Goal: Register for event/course

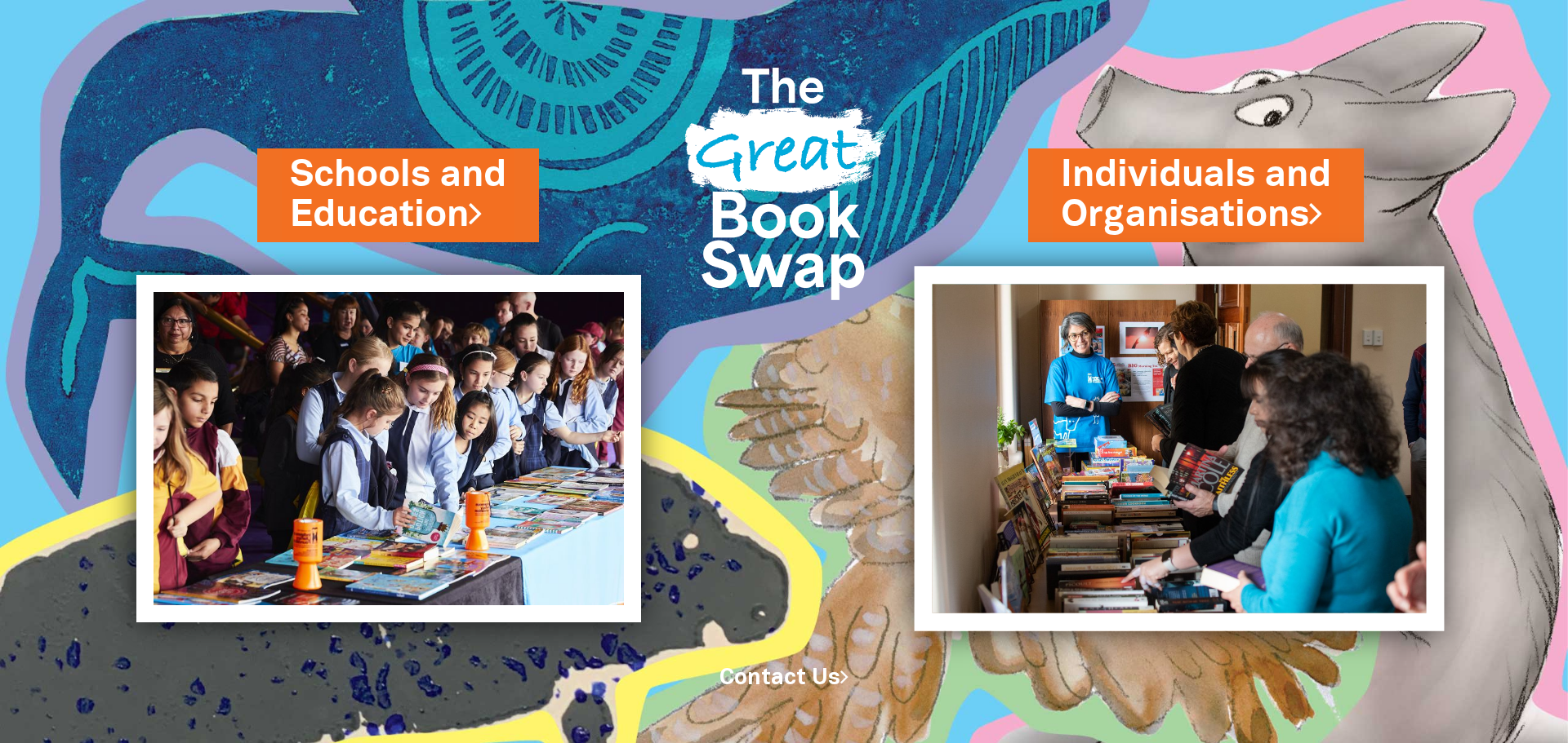
click at [1181, 412] on img at bounding box center [1179, 448] width 530 height 365
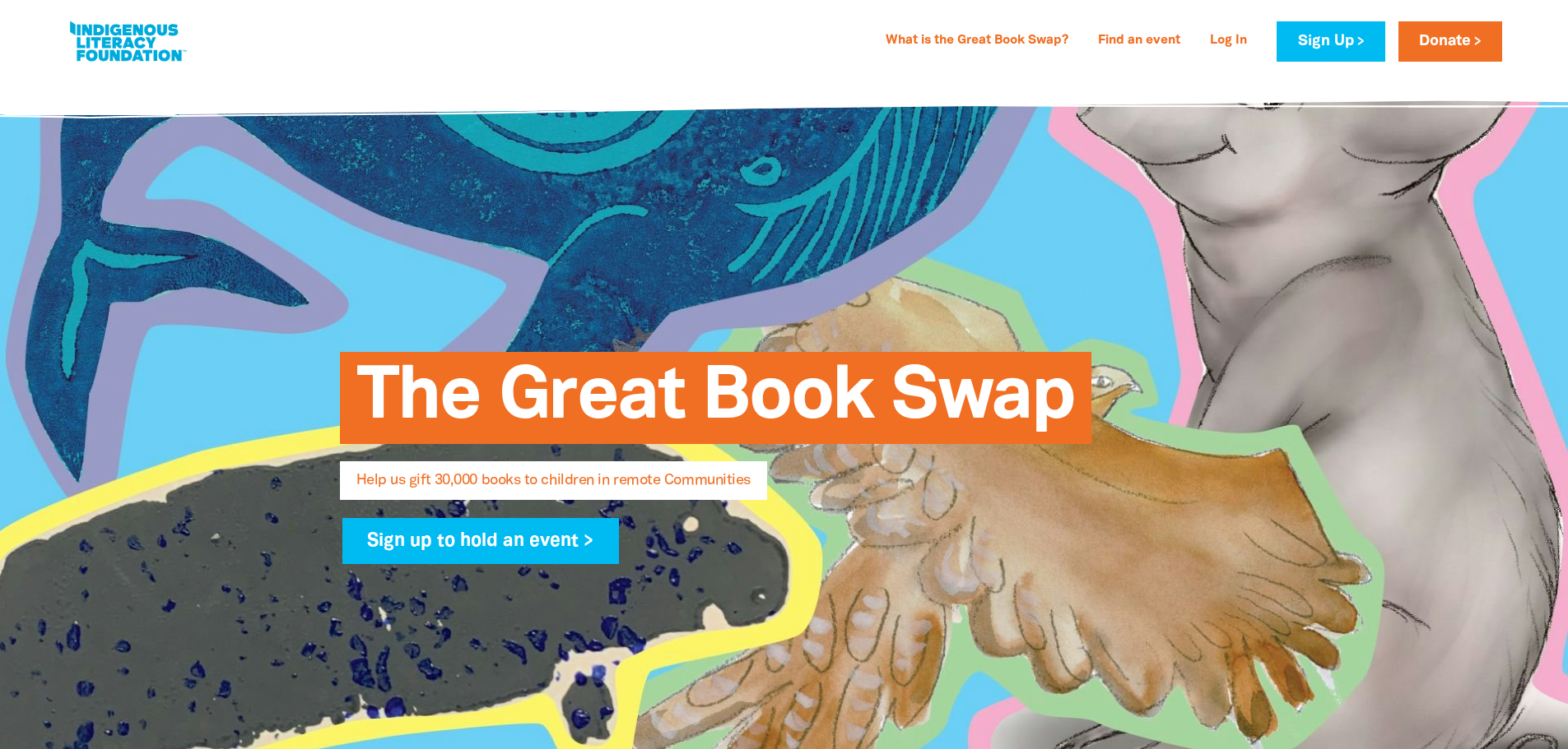
select select "AU"
type input "[PERSON_NAME]"
type input "Hunnerup"
type input "[EMAIL_ADDRESS][DOMAIN_NAME]"
type input "[PHONE_NUMBER]"
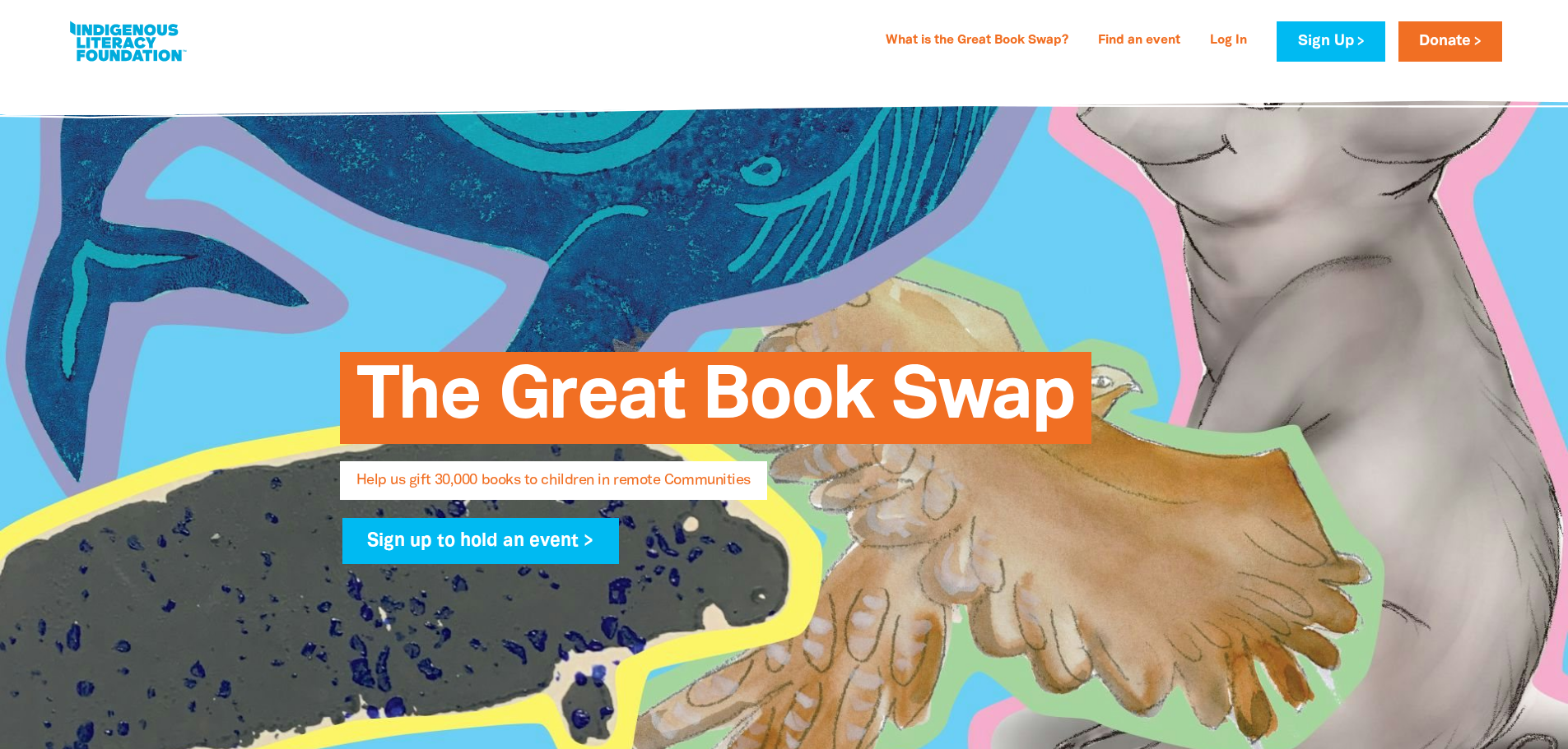
type input "Gadigal"
type input "[STREET_ADDRESS]"
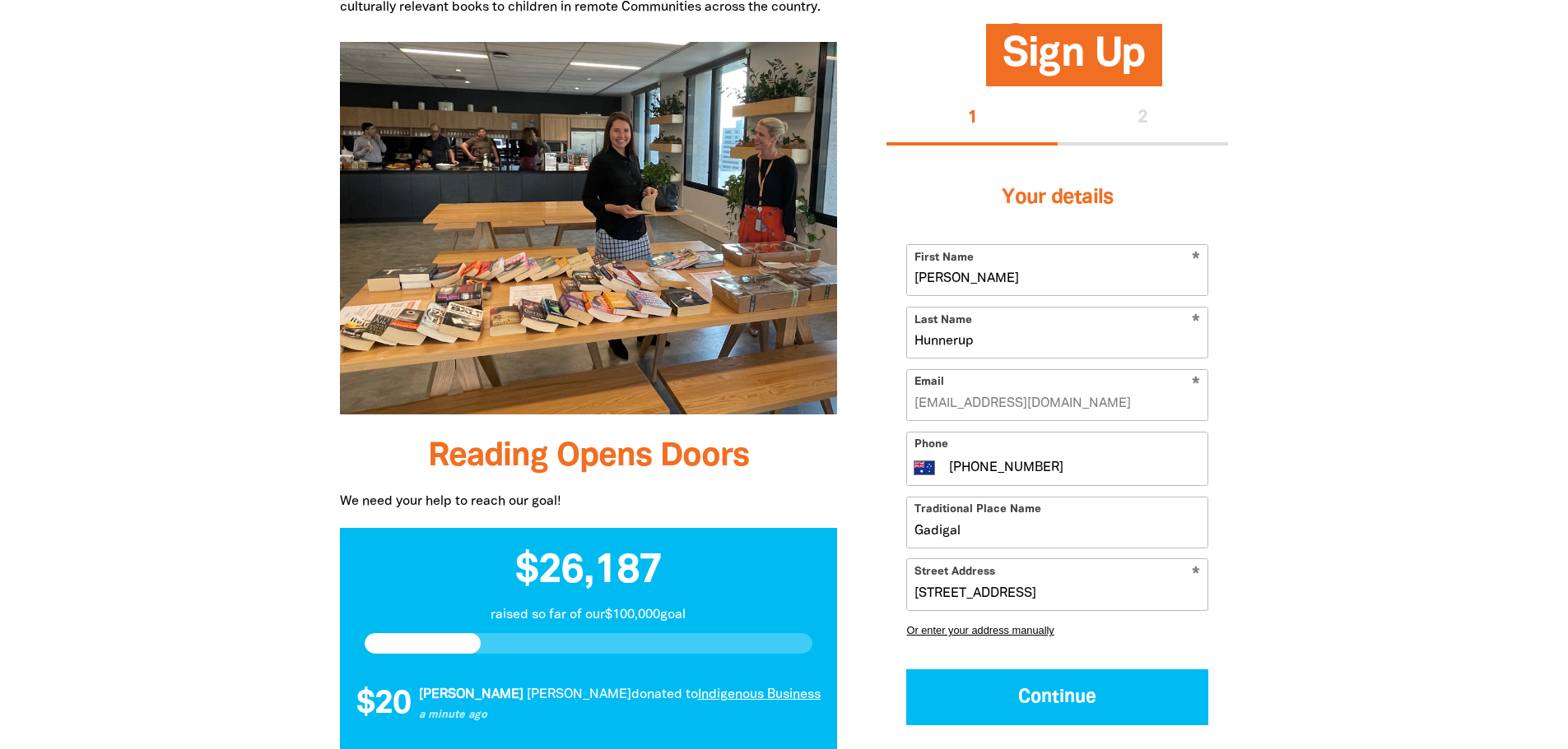
scroll to position [1316, 0]
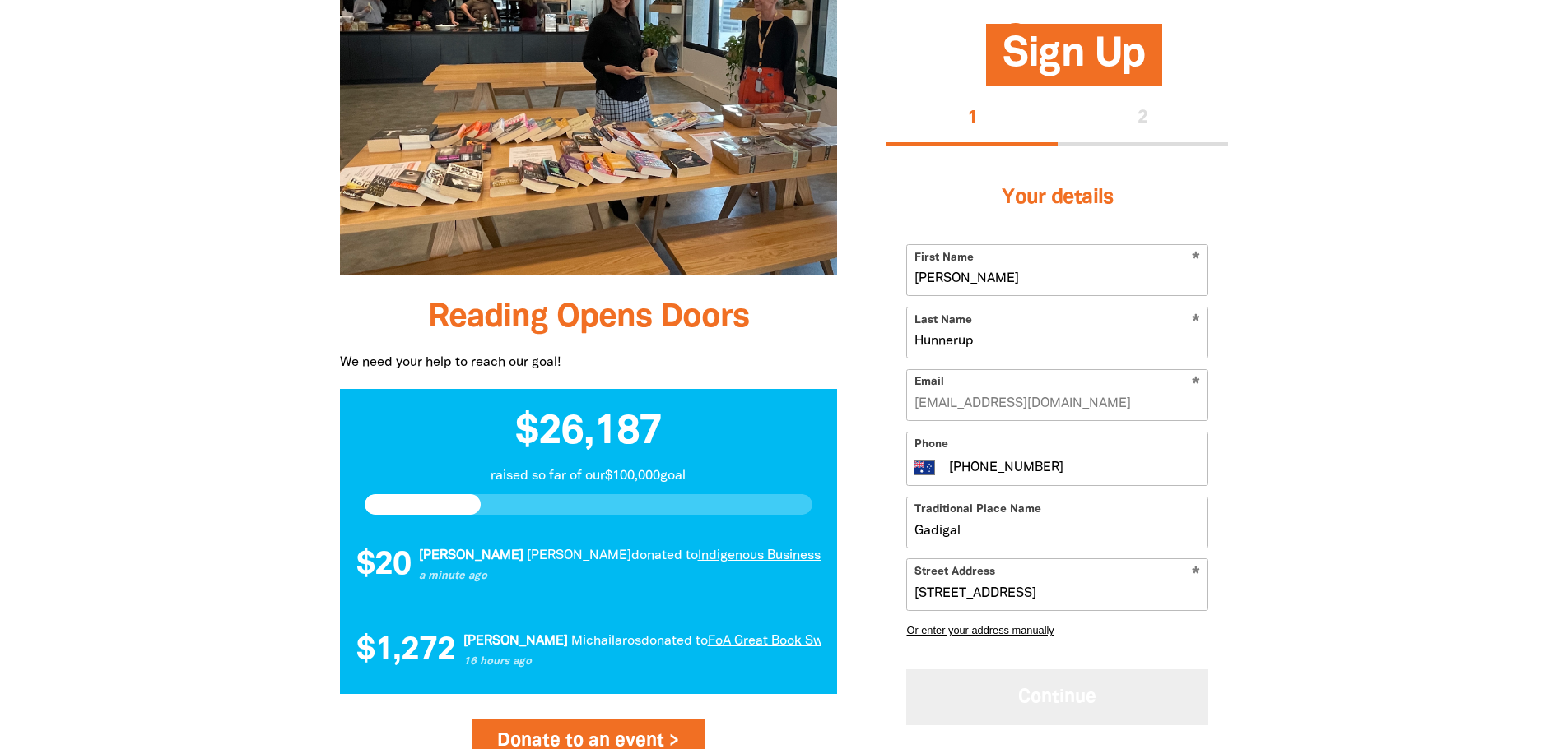
drag, startPoint x: 1123, startPoint y: 693, endPoint x: 1205, endPoint y: 673, distance: 84.4
click at [1123, 694] on button "Continue" at bounding box center [1058, 698] width 302 height 55
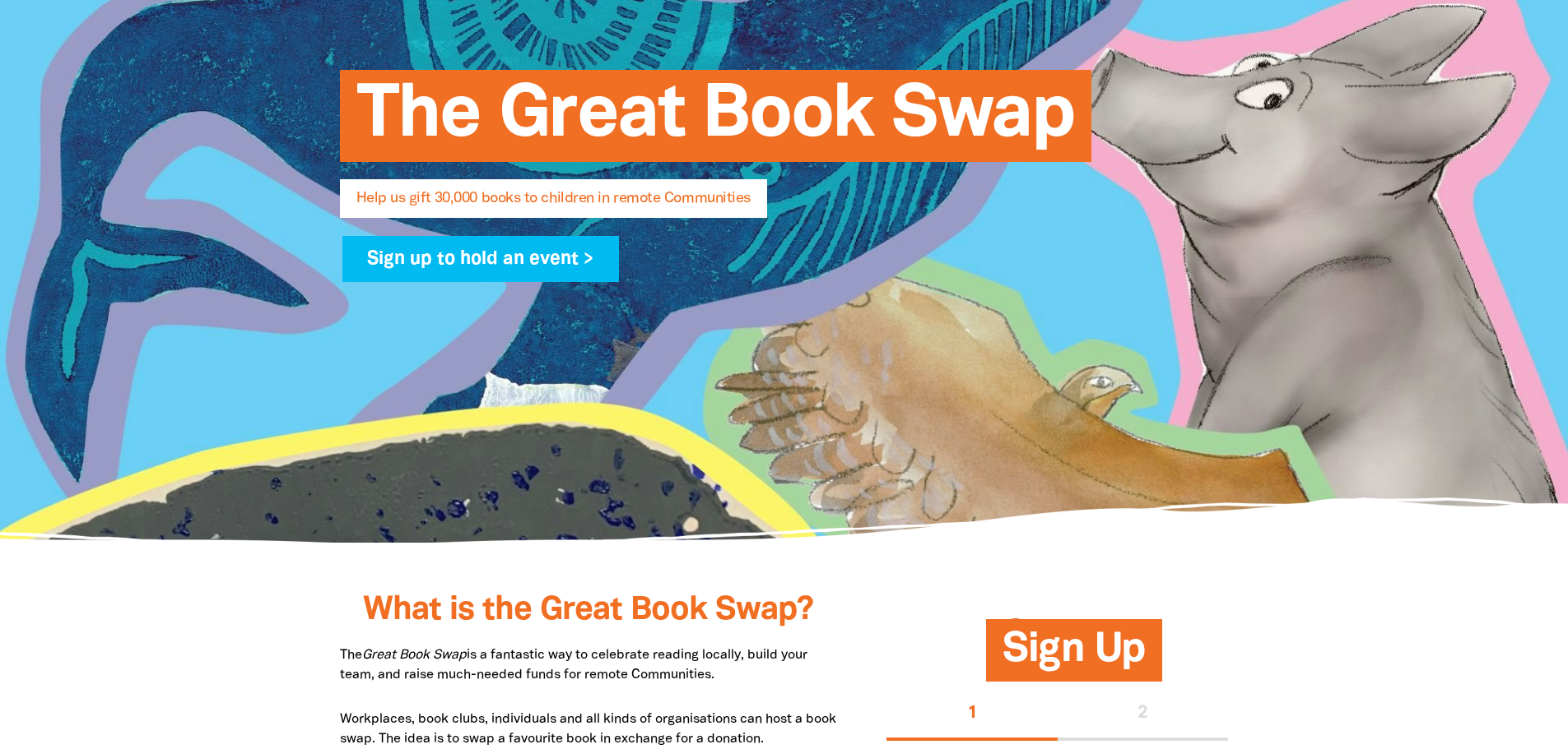
scroll to position [0, 0]
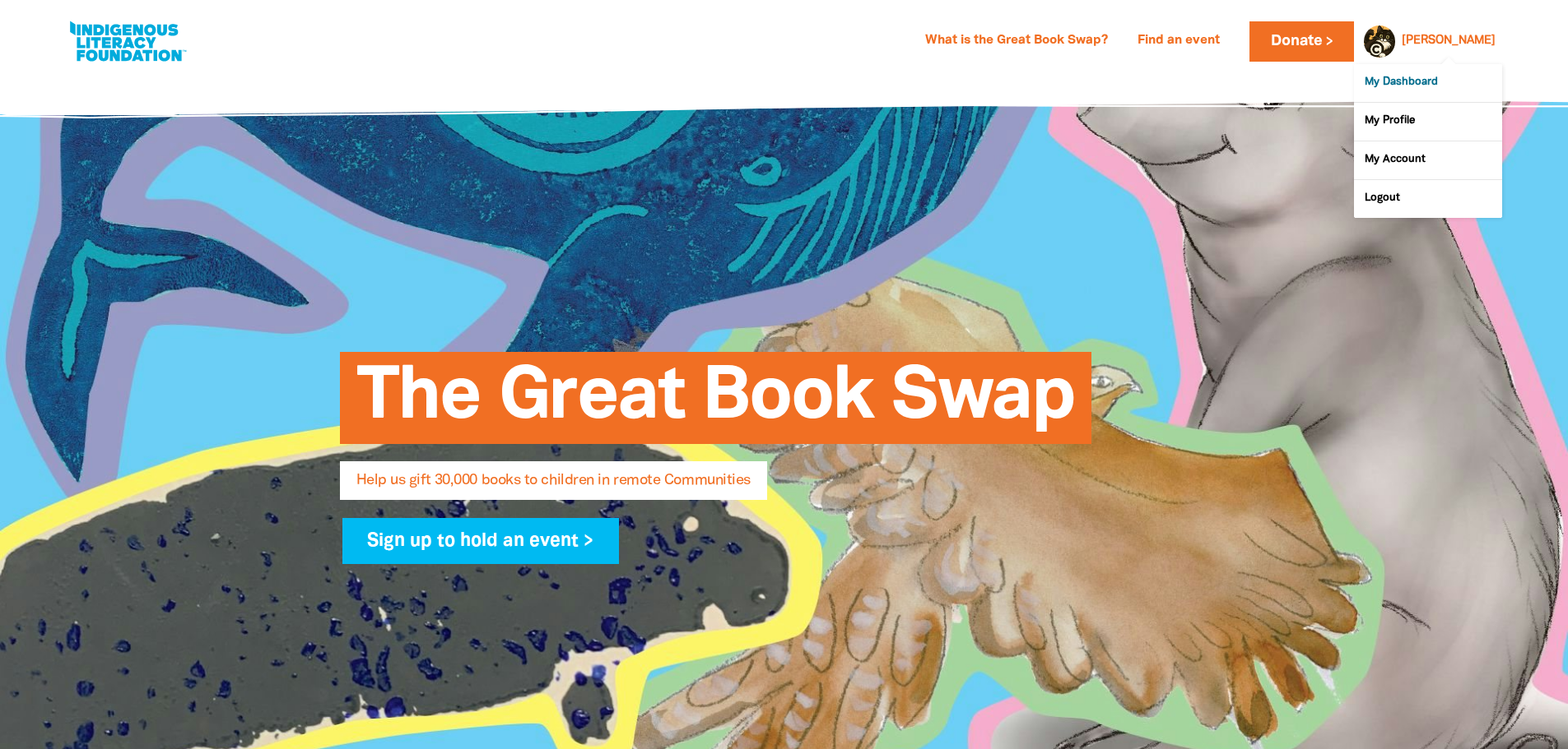
click at [1421, 79] on link "My Dashboard" at bounding box center [1428, 83] width 148 height 37
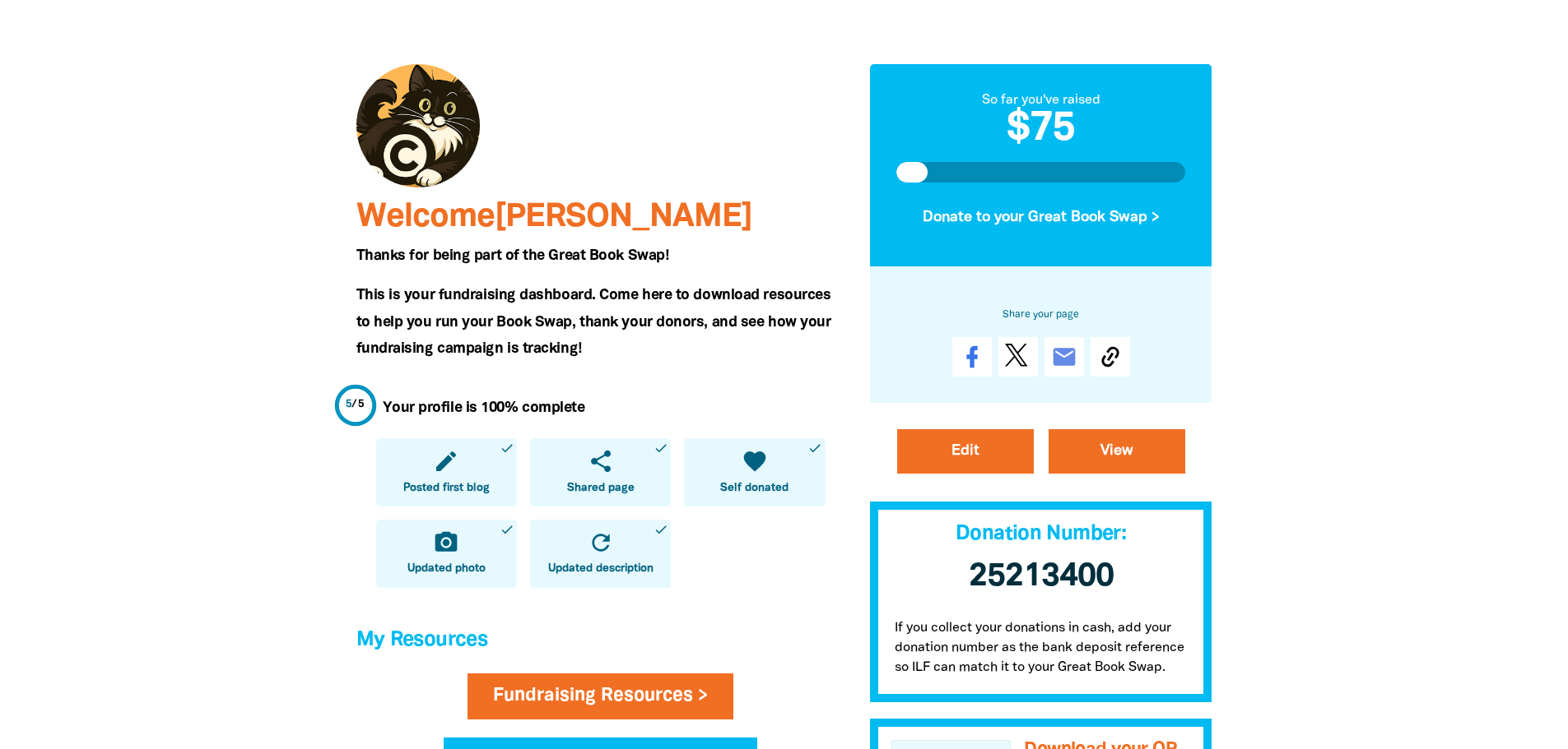
scroll to position [82, 0]
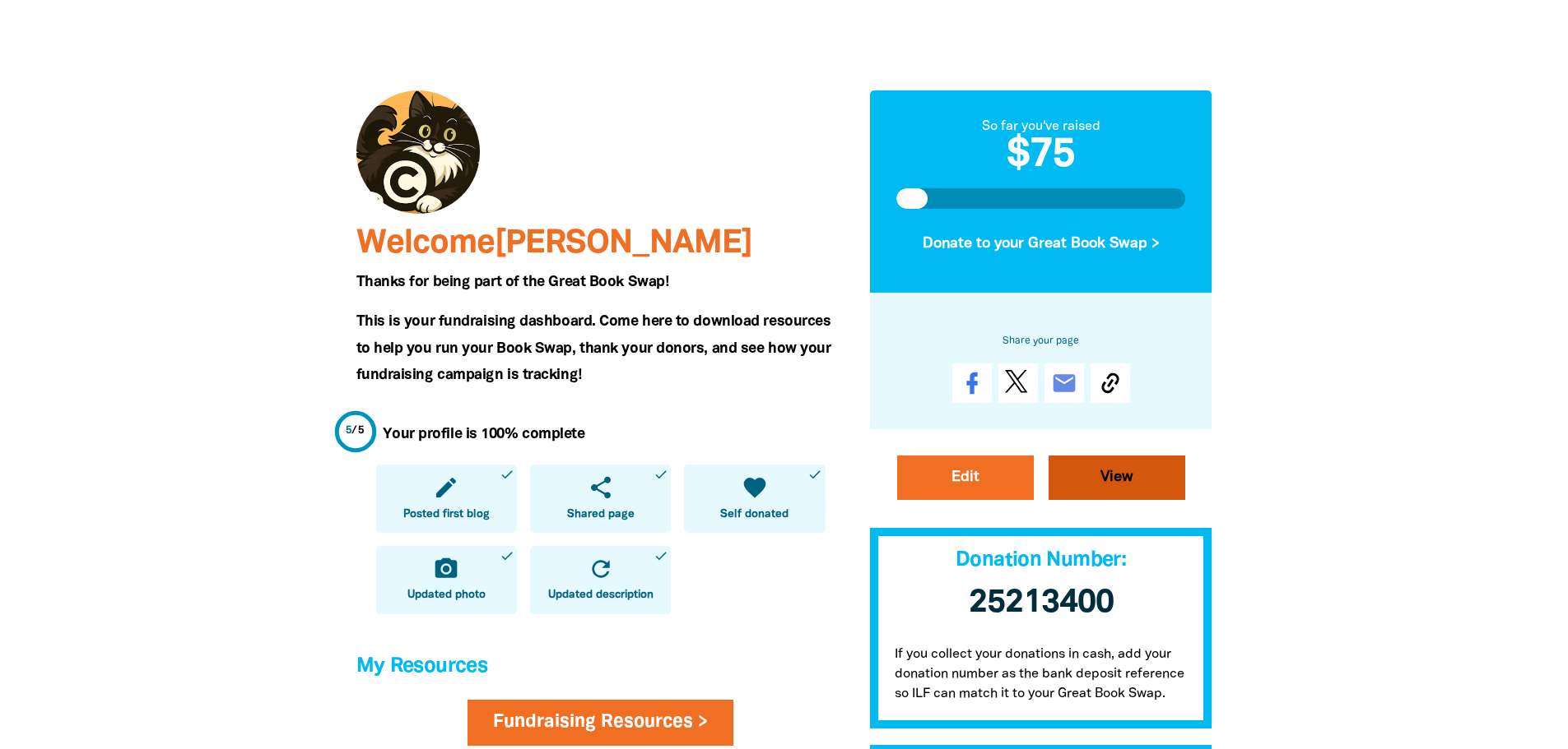
click at [1136, 487] on link "View" at bounding box center [1117, 478] width 136 height 44
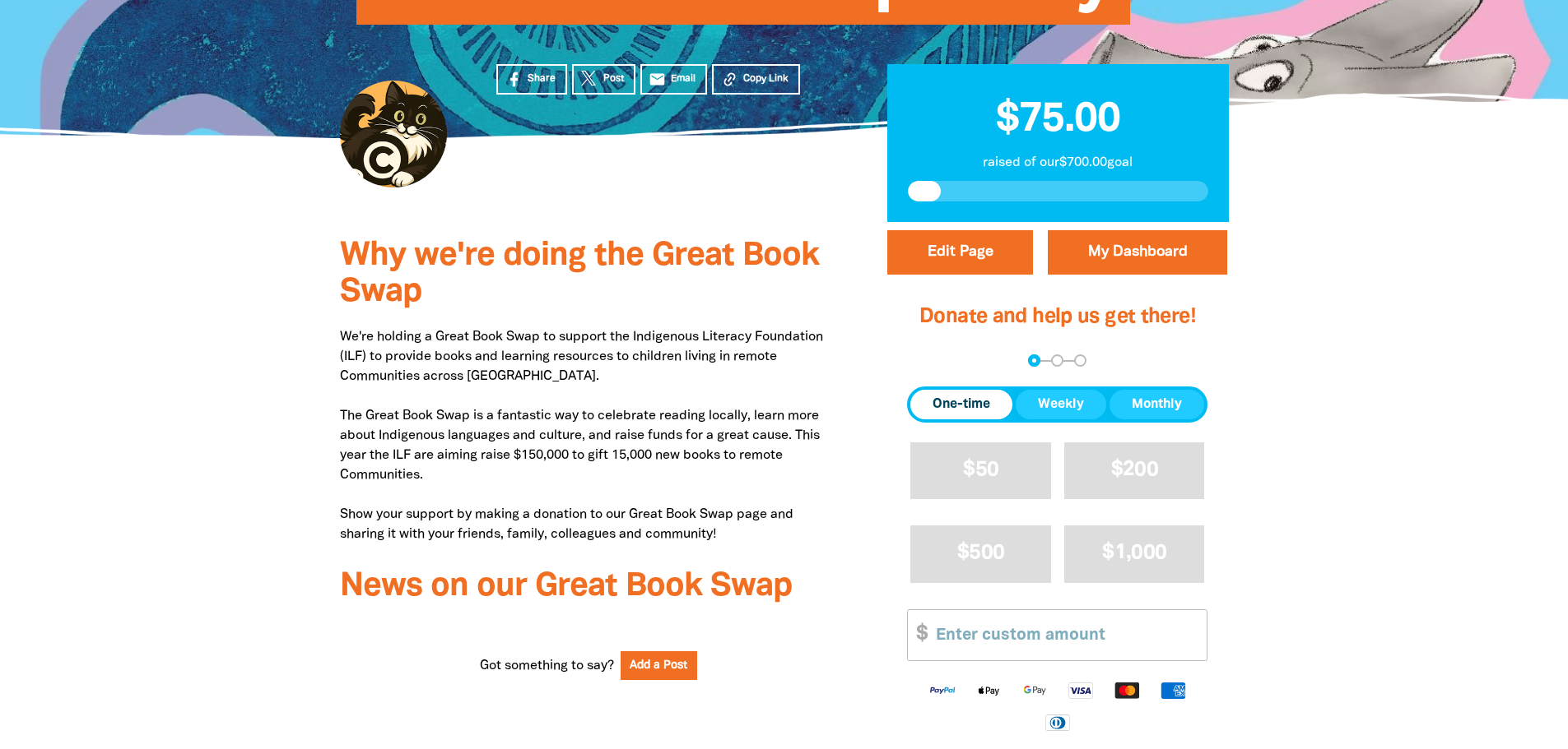
scroll to position [329, 0]
